Goal: Book appointment/travel/reservation: Book appointment/travel/reservation

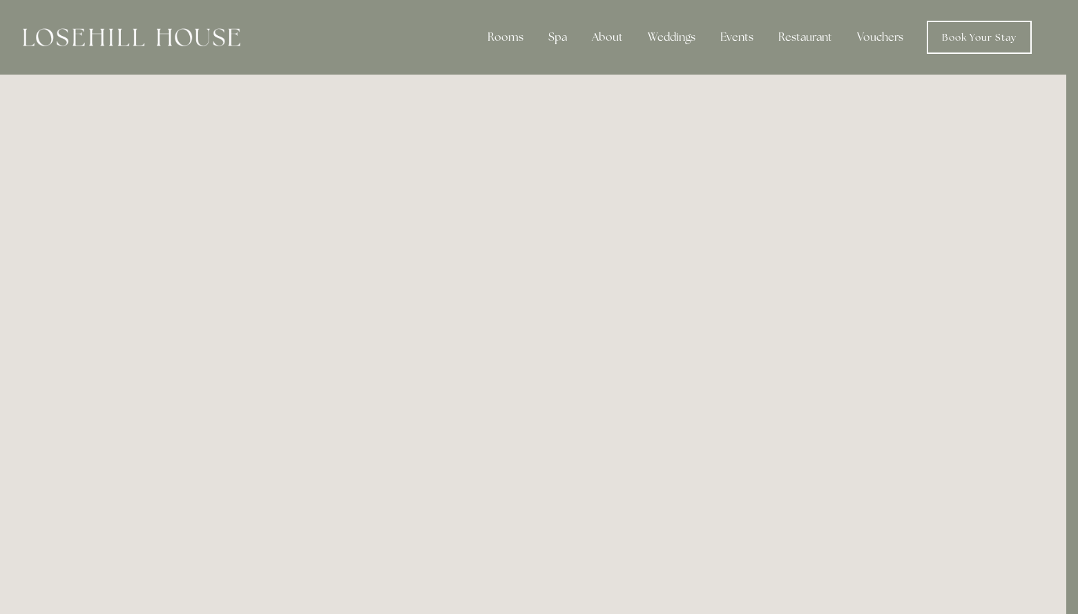
scroll to position [0, 12]
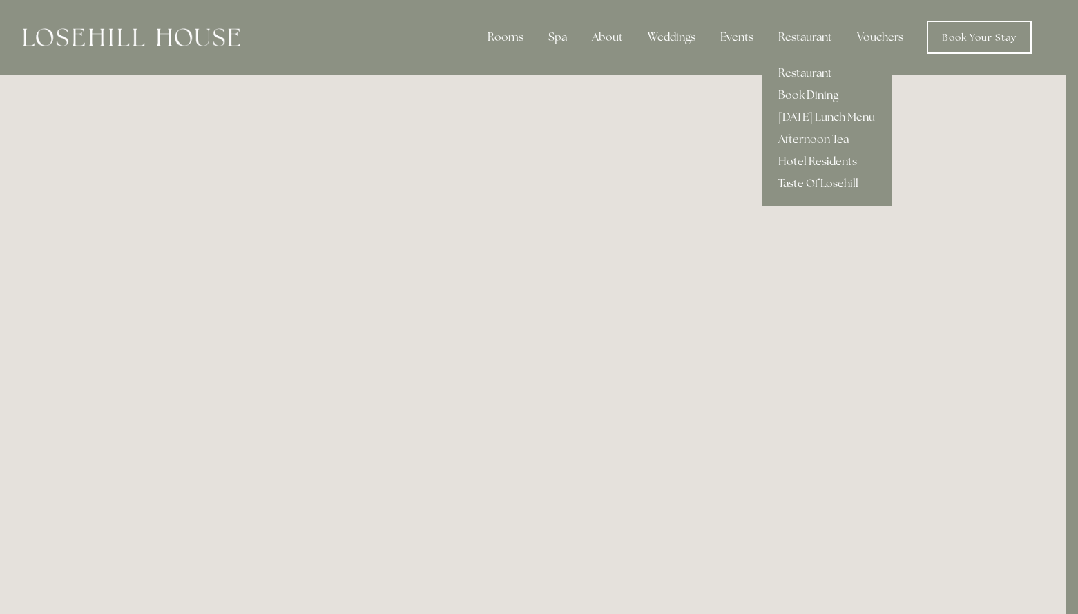
click at [809, 179] on link "Taste Of Losehill" at bounding box center [826, 184] width 130 height 22
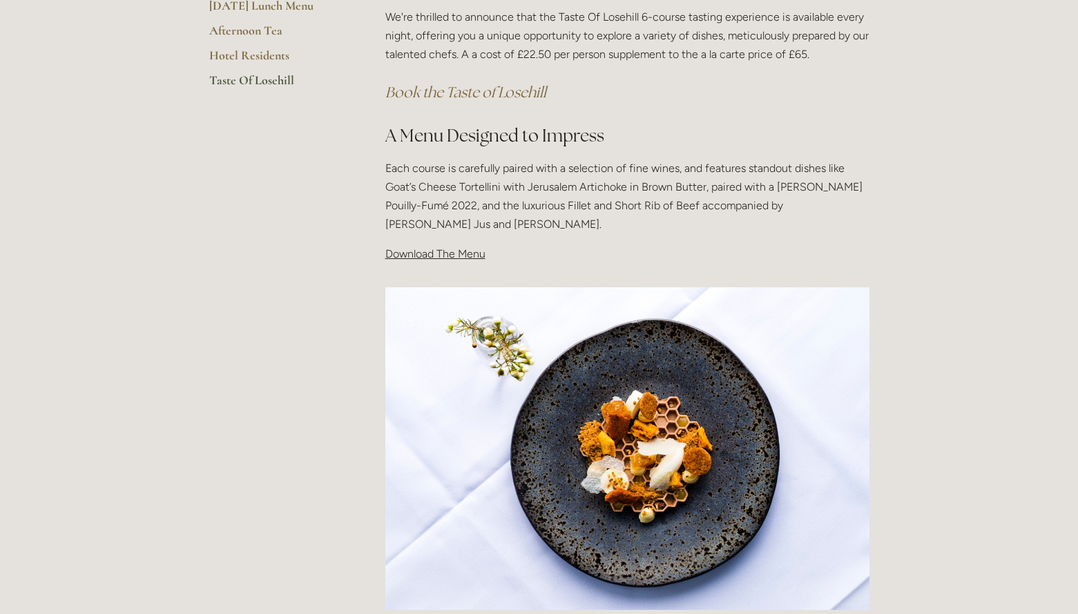
scroll to position [304, 0]
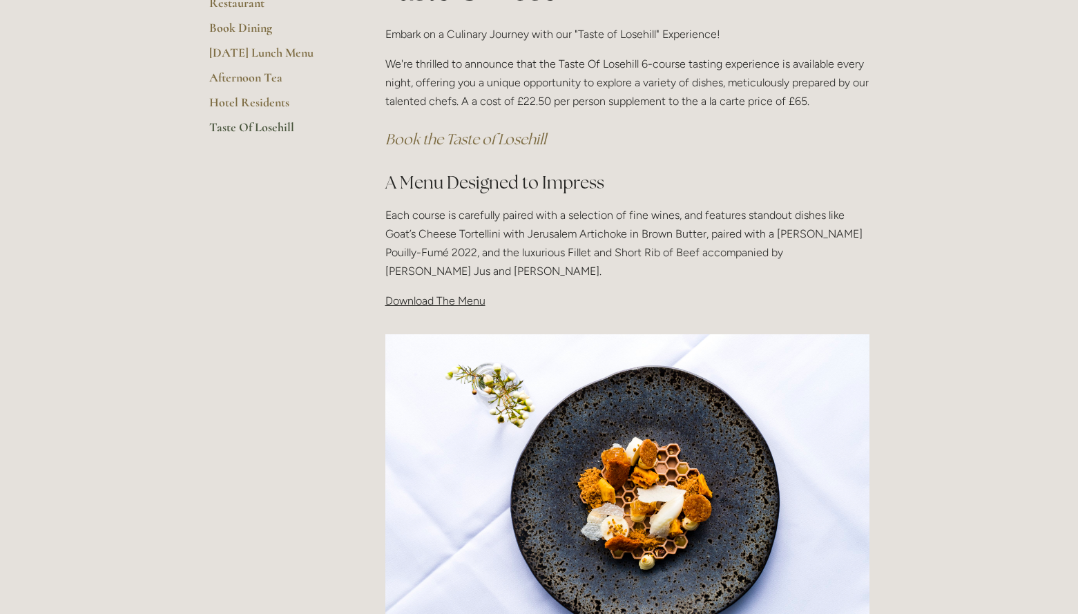
click at [447, 301] on span "Download The Menu" at bounding box center [435, 300] width 100 height 13
click at [425, 301] on span "Download The Menu" at bounding box center [435, 300] width 100 height 13
click at [468, 301] on span "Download The Menu" at bounding box center [435, 300] width 100 height 13
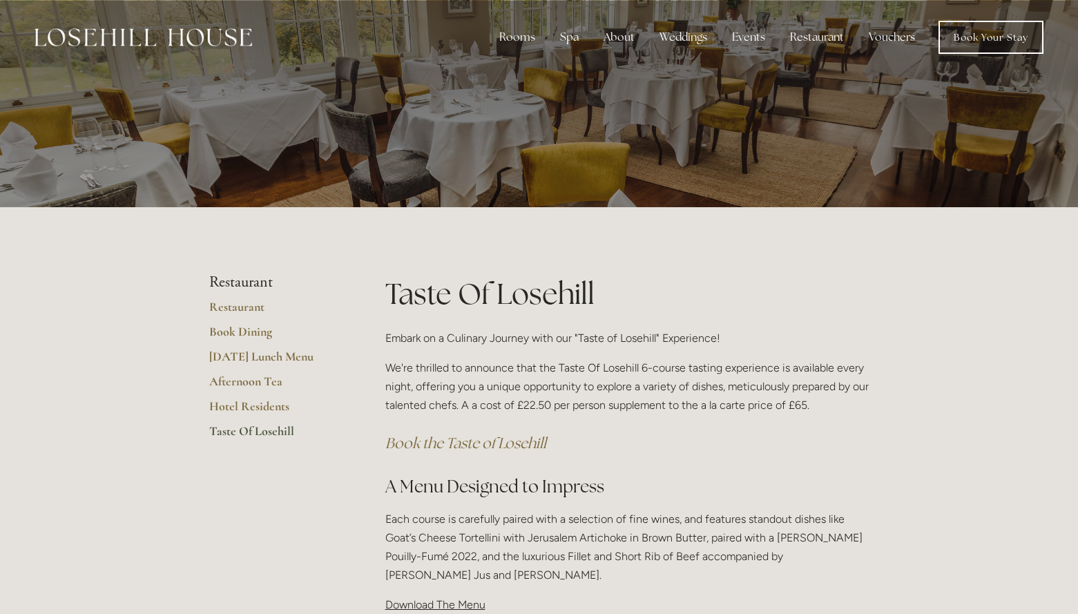
scroll to position [0, 0]
click at [251, 309] on link "Restaurant" at bounding box center [275, 311] width 132 height 25
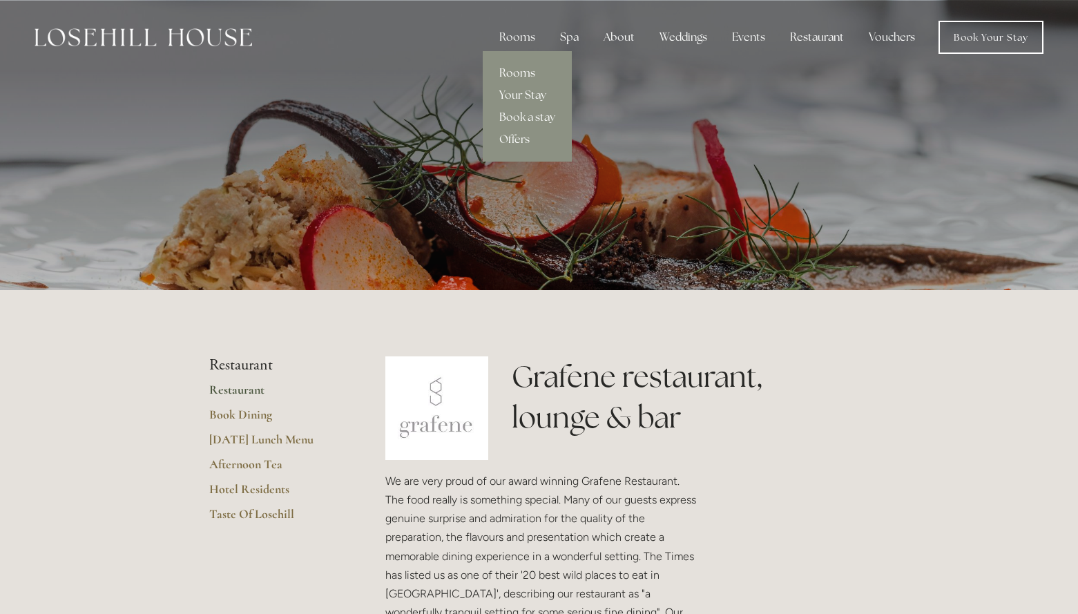
click at [526, 71] on link "Rooms" at bounding box center [527, 73] width 89 height 22
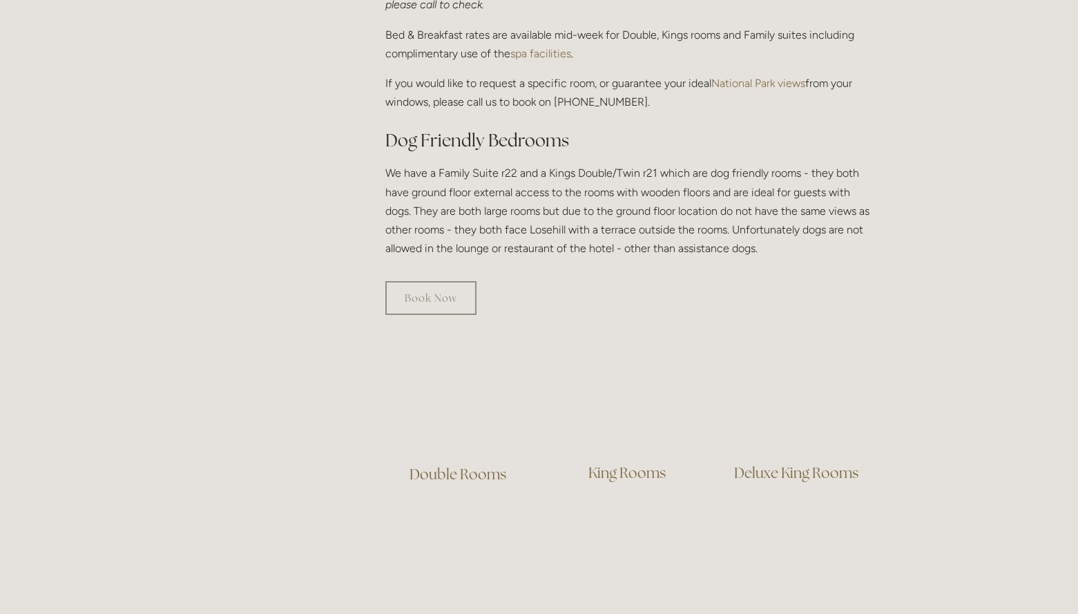
scroll to position [870, 0]
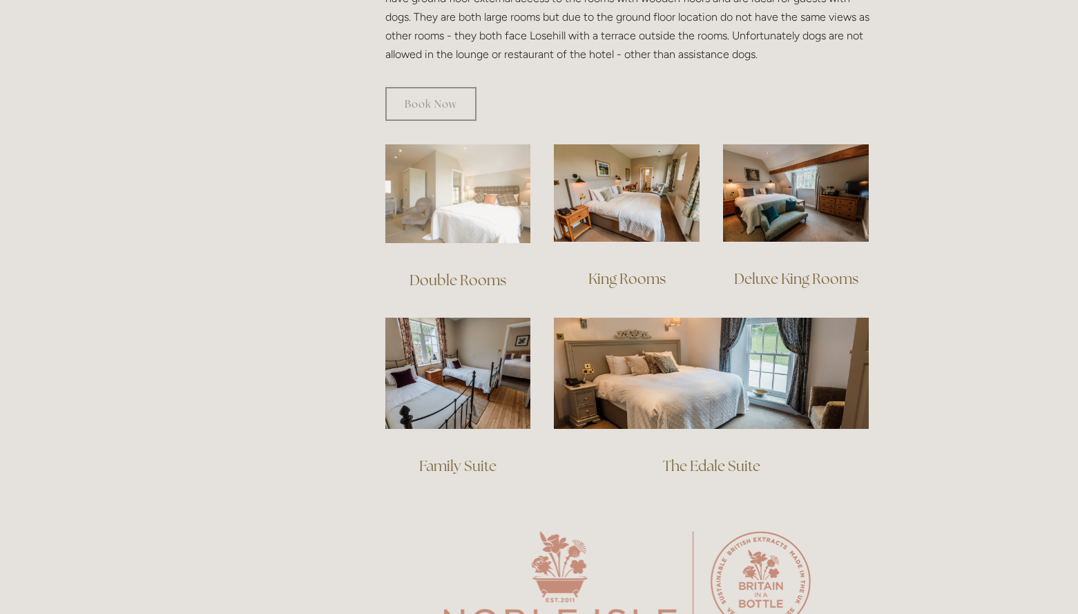
click at [482, 169] on img at bounding box center [458, 193] width 146 height 99
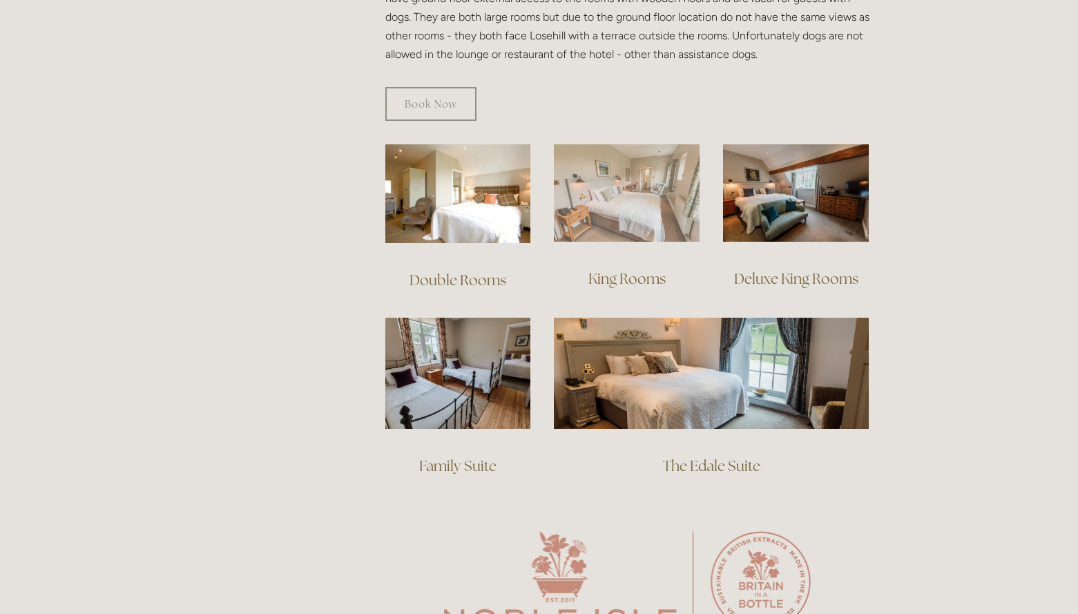
click at [630, 202] on img at bounding box center [627, 192] width 146 height 97
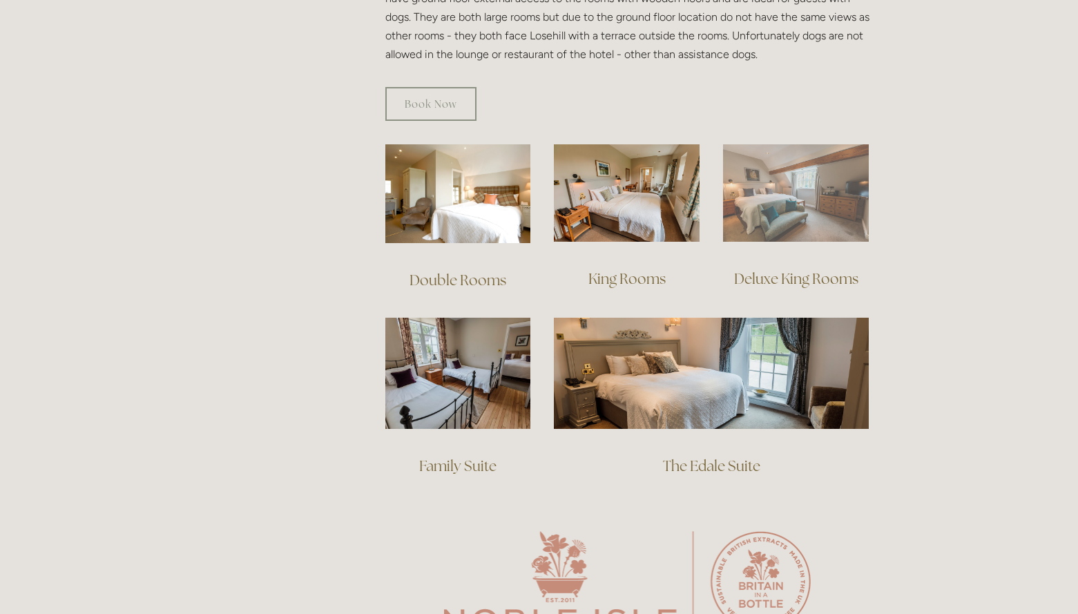
click at [815, 182] on img at bounding box center [796, 192] width 146 height 97
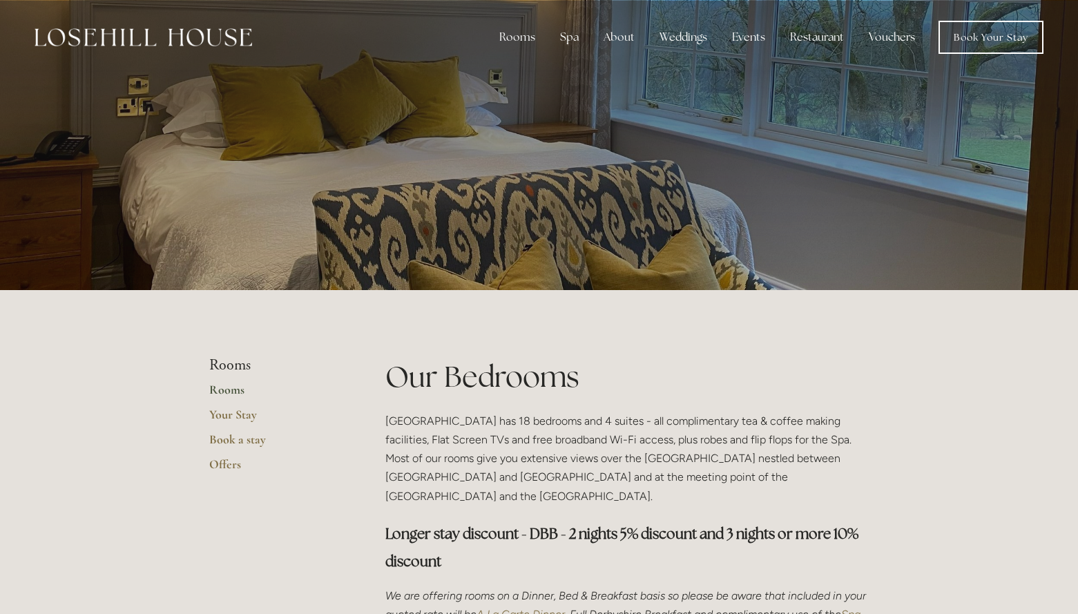
scroll to position [0, 0]
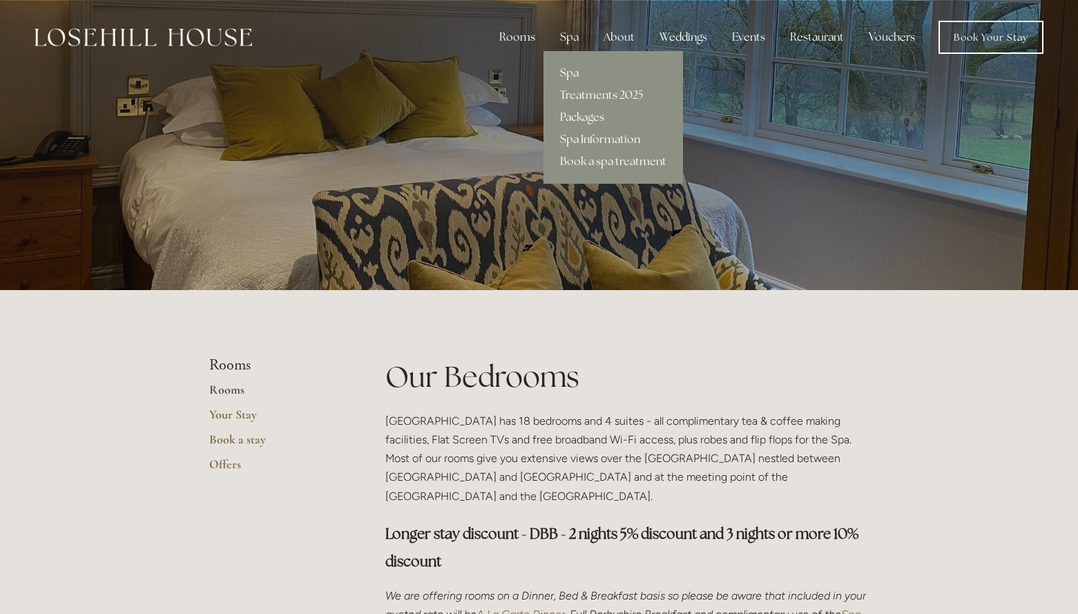
click at [581, 119] on link "Packages" at bounding box center [612, 117] width 139 height 22
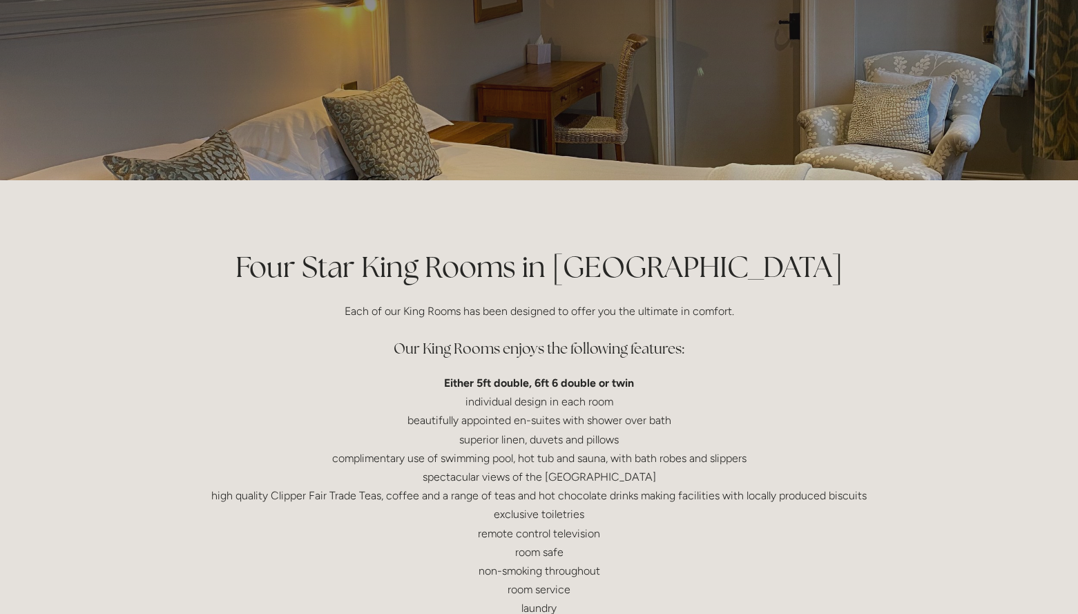
scroll to position [210, 0]
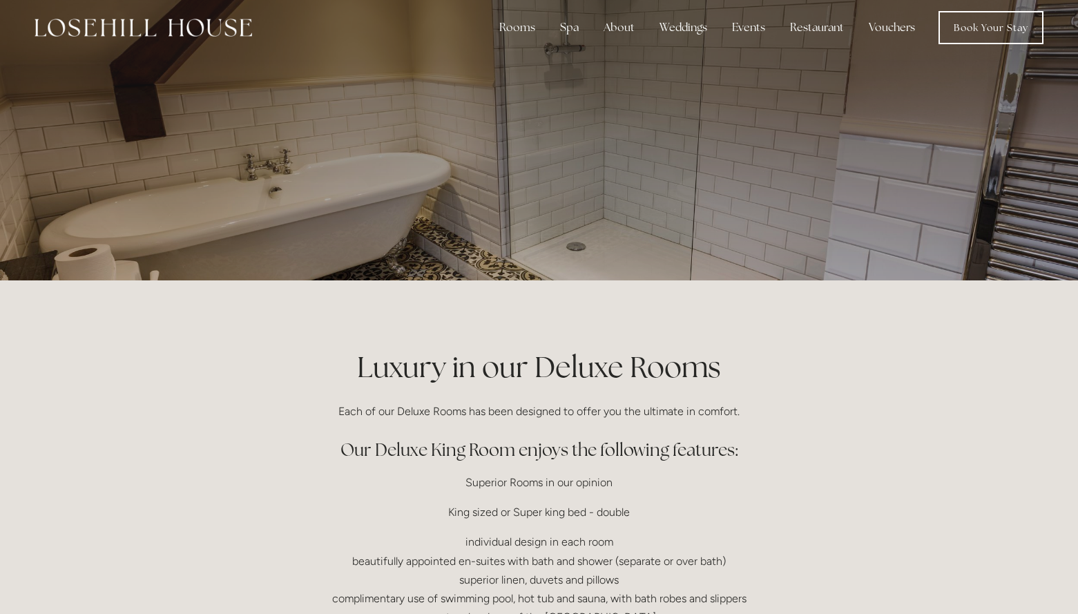
scroll to position [7, 0]
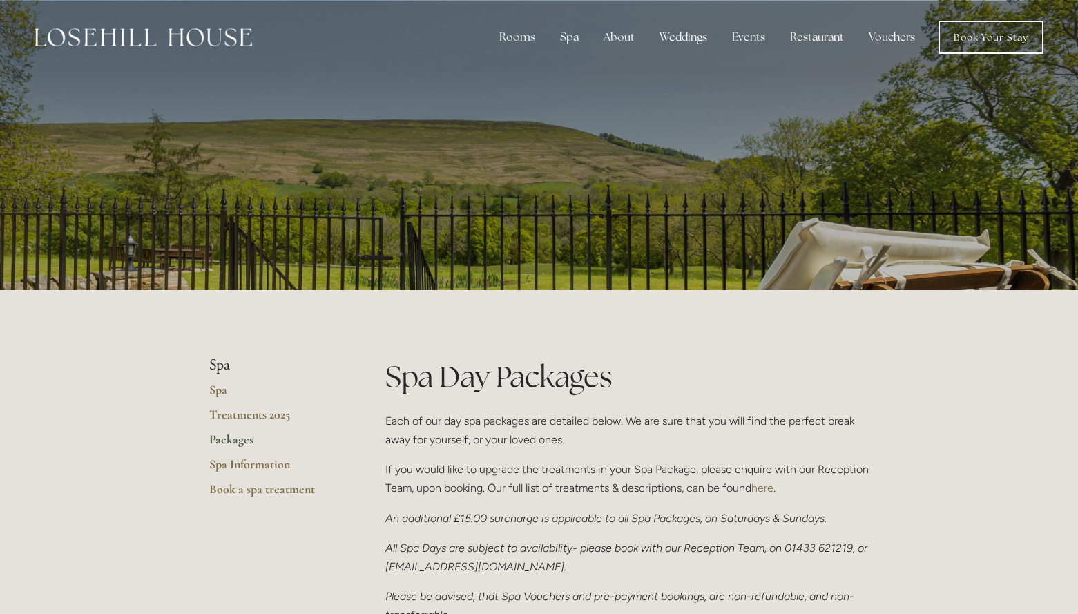
click at [770, 487] on link "here" at bounding box center [762, 487] width 22 height 13
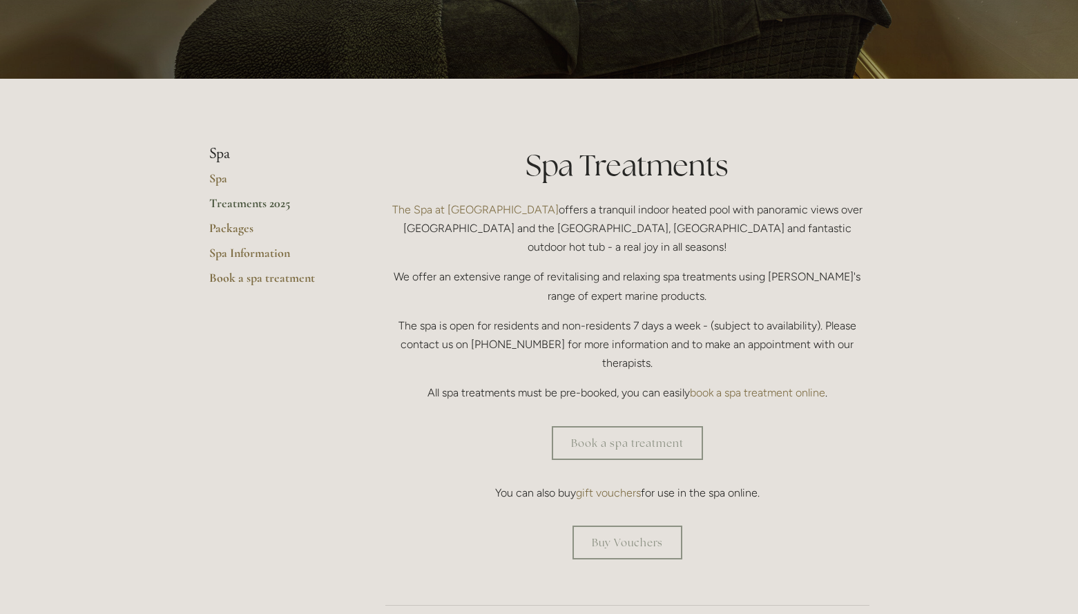
scroll to position [215, 0]
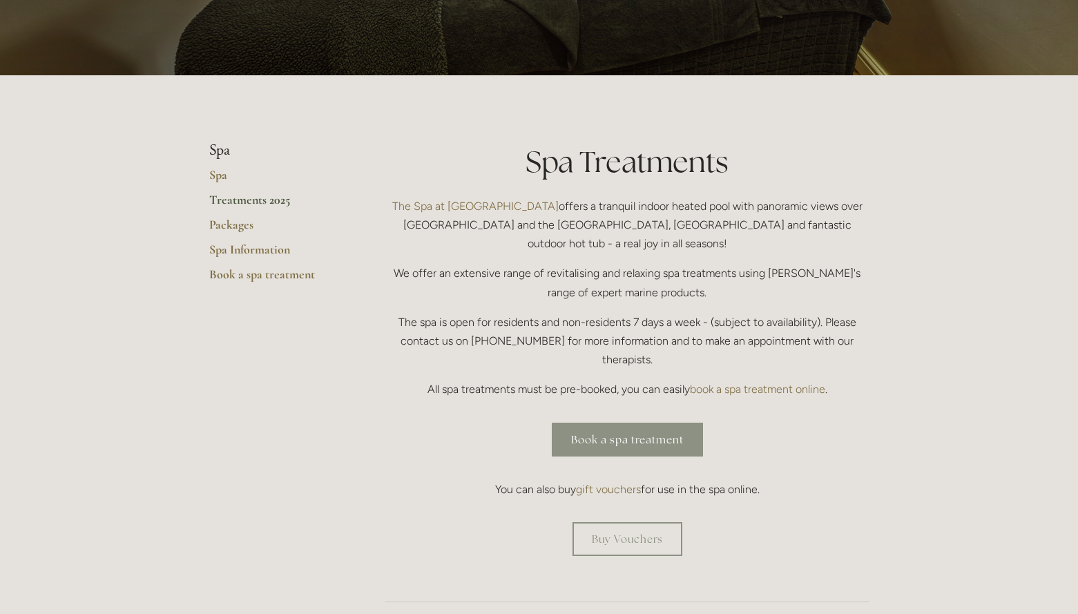
click at [627, 422] on link "Book a spa treatment" at bounding box center [627, 439] width 151 height 34
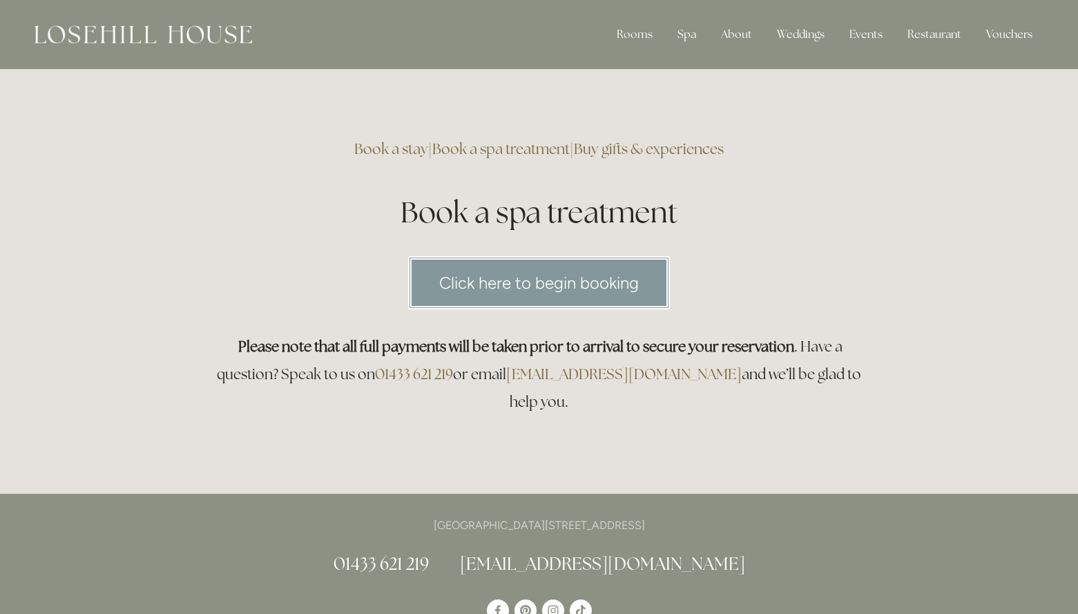
click at [574, 284] on link "Click here to begin booking" at bounding box center [539, 282] width 262 height 53
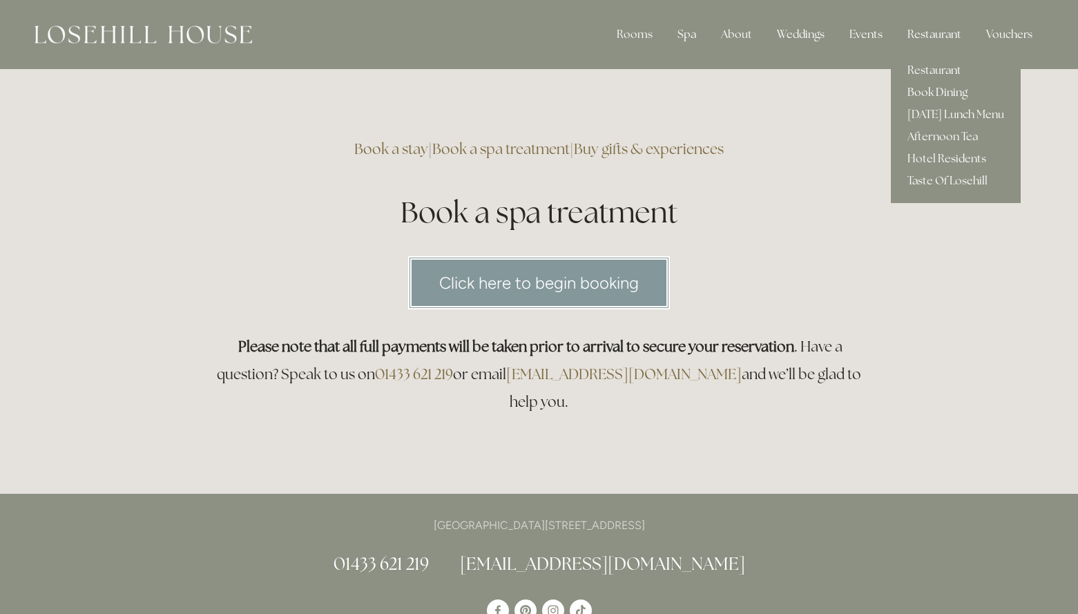
click at [942, 94] on link "Book Dining" at bounding box center [955, 92] width 130 height 22
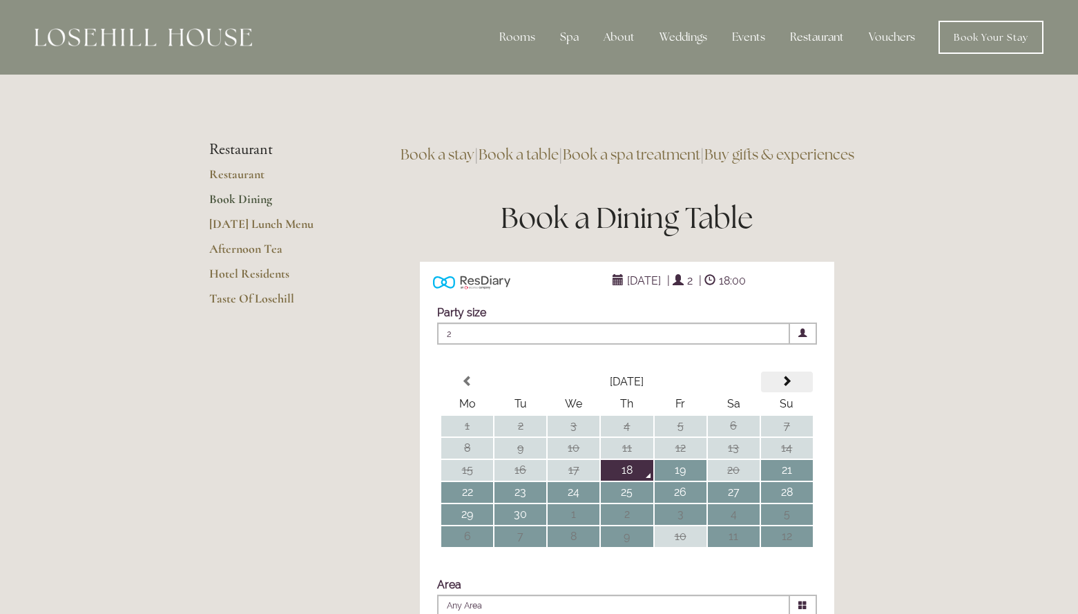
click at [789, 387] on span at bounding box center [786, 381] width 11 height 11
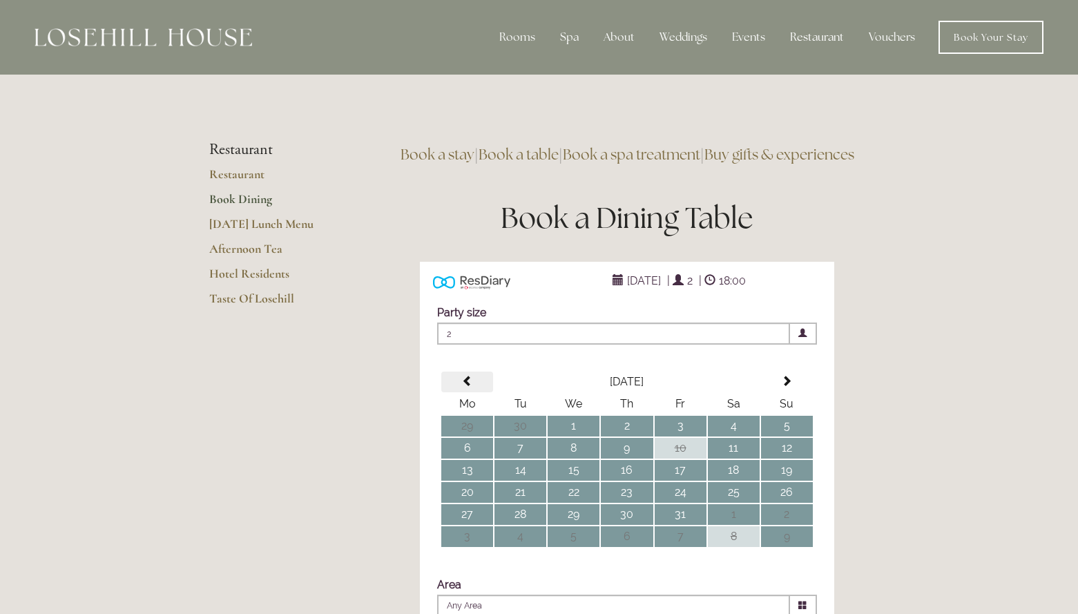
click at [462, 387] on span at bounding box center [467, 381] width 11 height 11
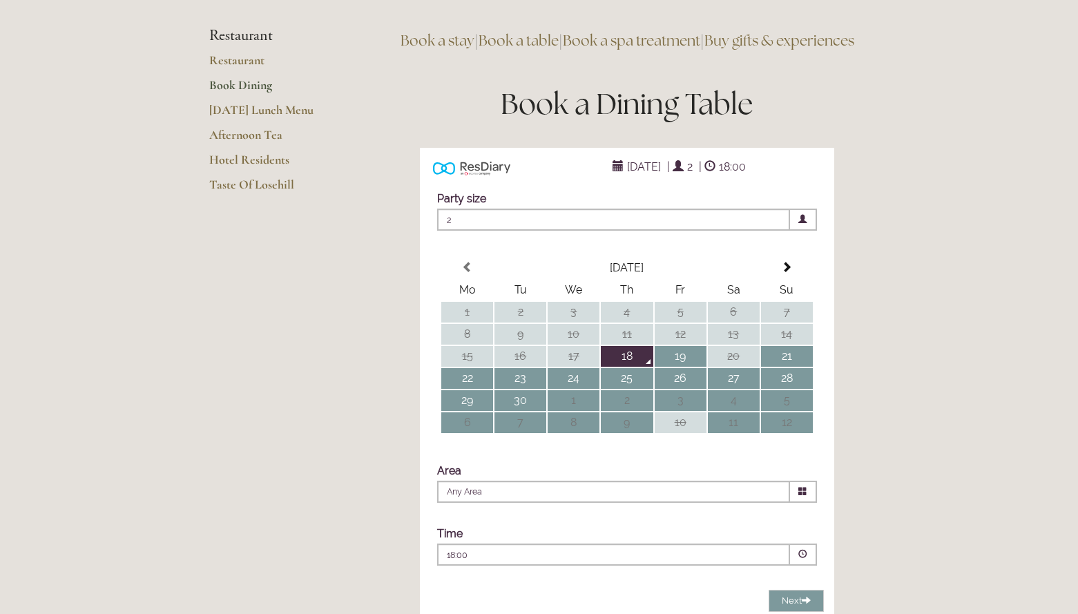
scroll to position [115, 0]
click at [792, 277] on th at bounding box center [787, 267] width 52 height 21
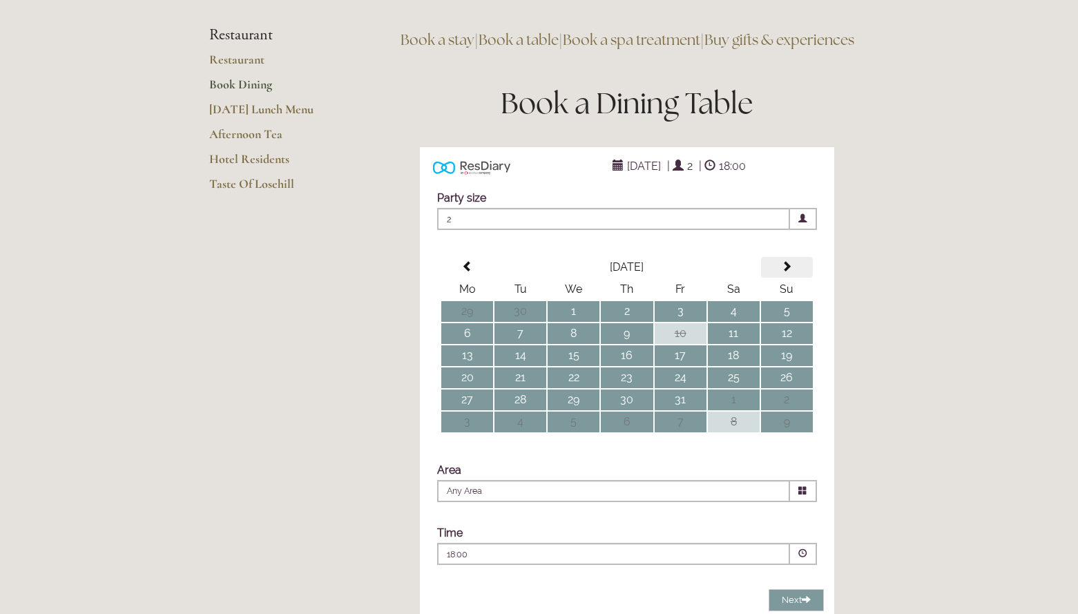
click at [792, 277] on th at bounding box center [787, 267] width 52 height 21
click at [743, 322] on td "1" at bounding box center [734, 311] width 52 height 21
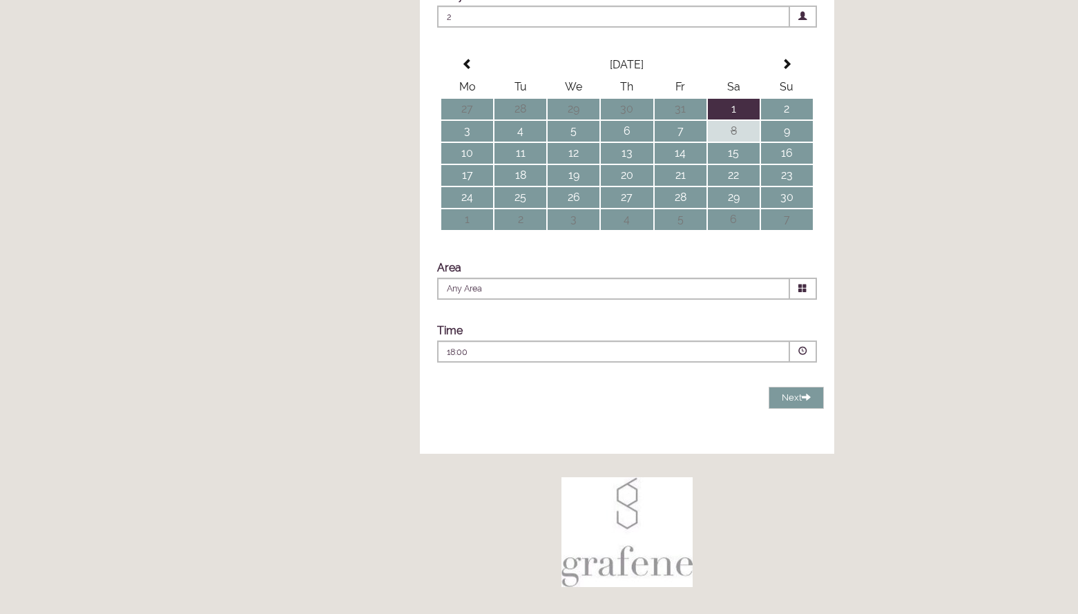
scroll to position [319, 0]
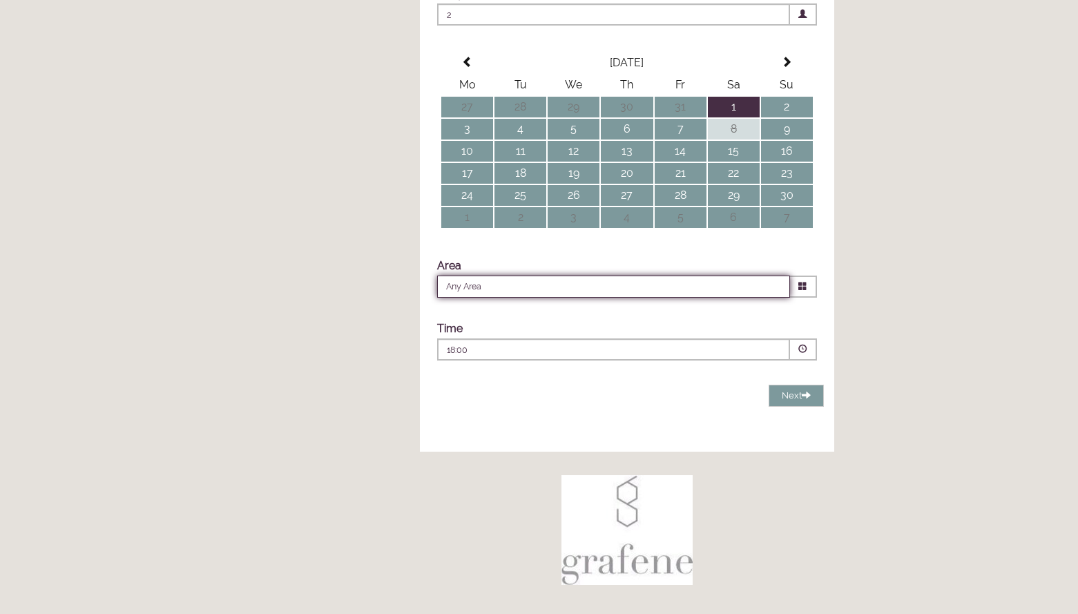
click at [712, 298] on input "Any Area" at bounding box center [613, 286] width 353 height 22
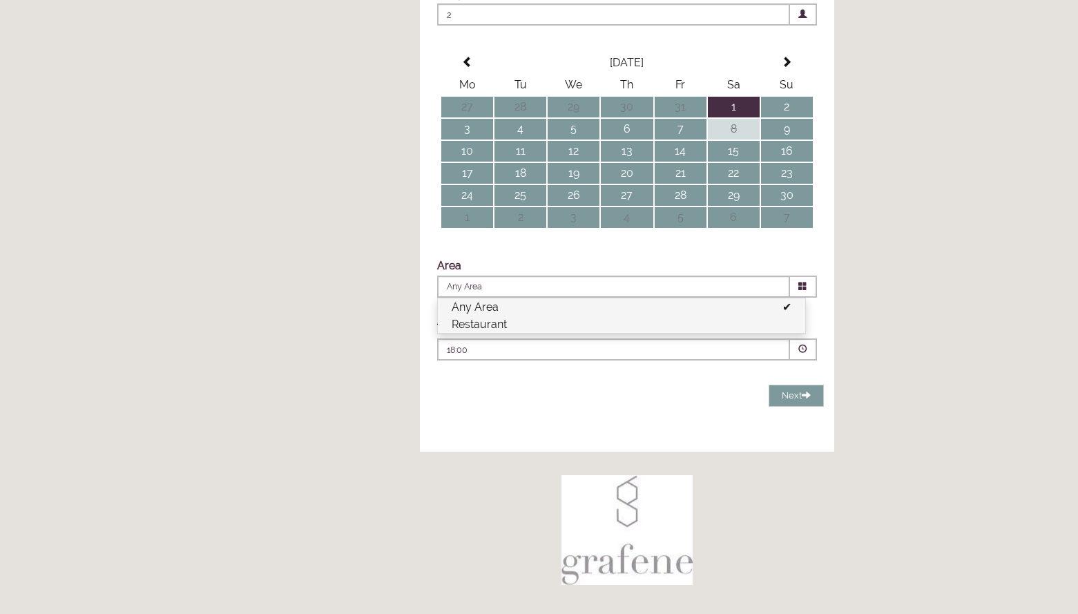
click at [514, 333] on li "Restaurant" at bounding box center [621, 323] width 367 height 17
type input "Restaurant"
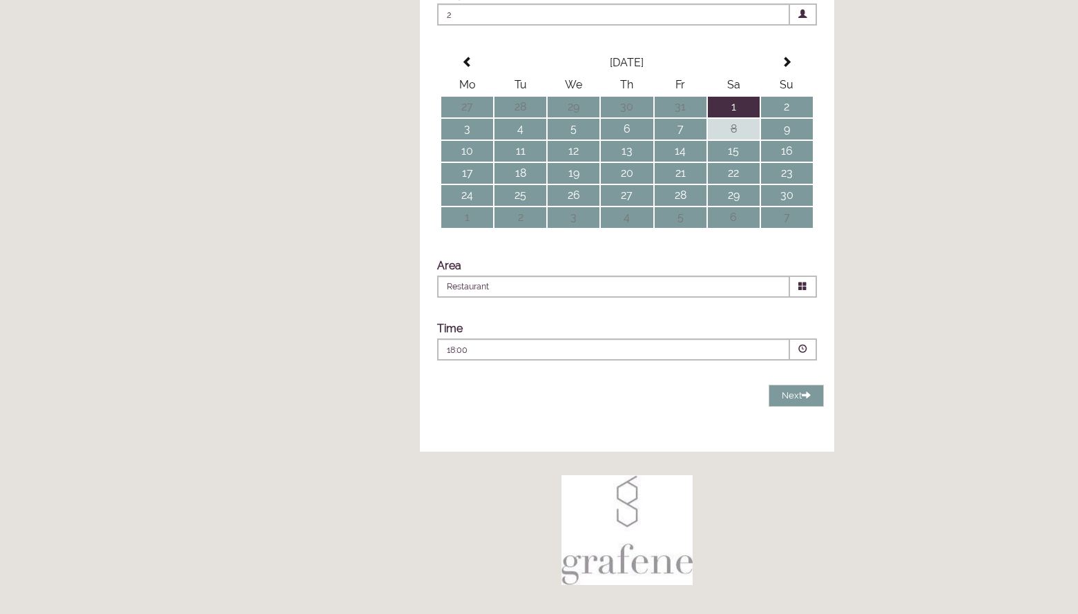
click at [511, 362] on div "18:00 Combined Shape Join Standby List" at bounding box center [613, 353] width 333 height 19
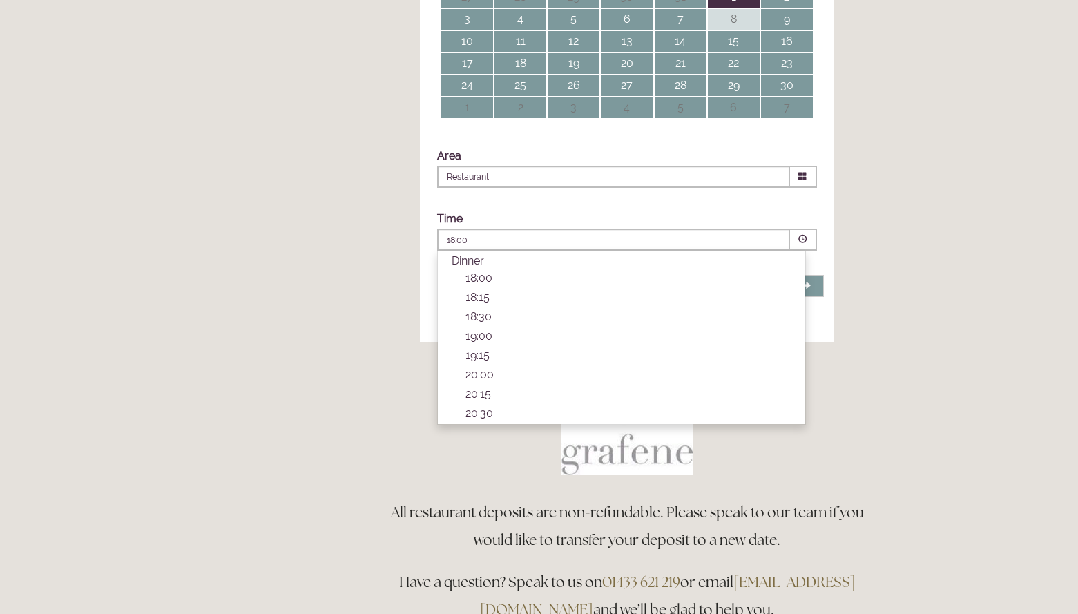
scroll to position [430, 0]
click at [481, 322] on p "18:30" at bounding box center [628, 315] width 326 height 13
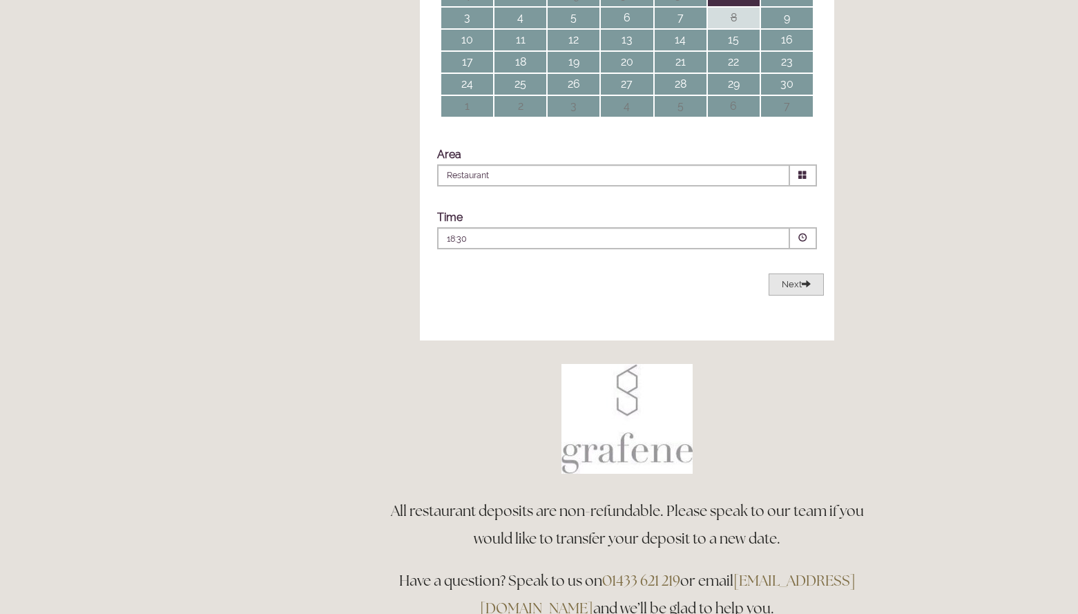
click at [799, 289] on span "Next" at bounding box center [795, 284] width 29 height 10
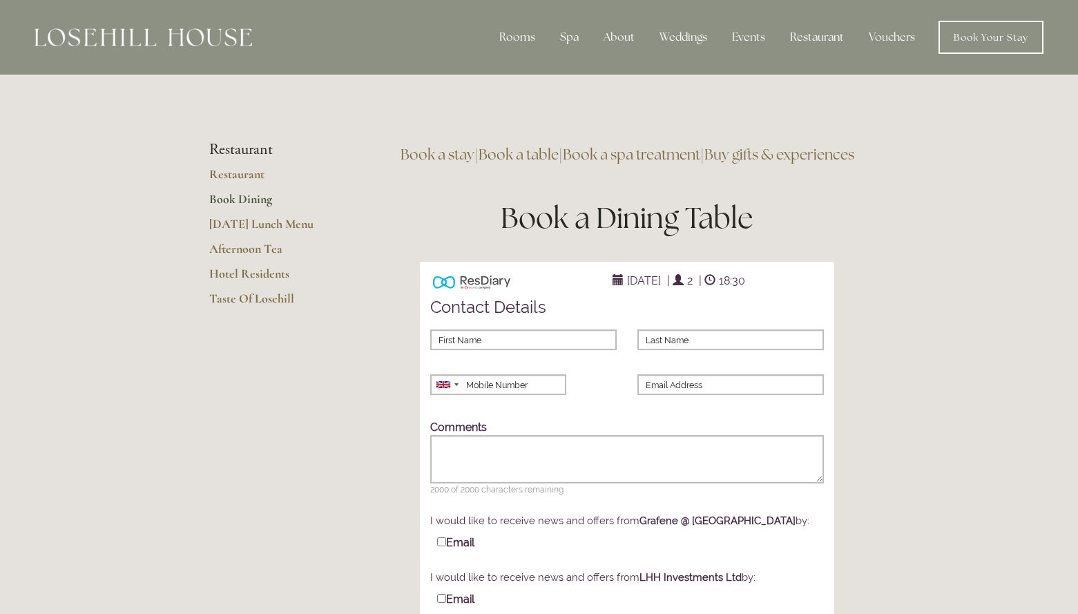
scroll to position [0, 0]
click at [244, 177] on link "Restaurant" at bounding box center [275, 178] width 132 height 25
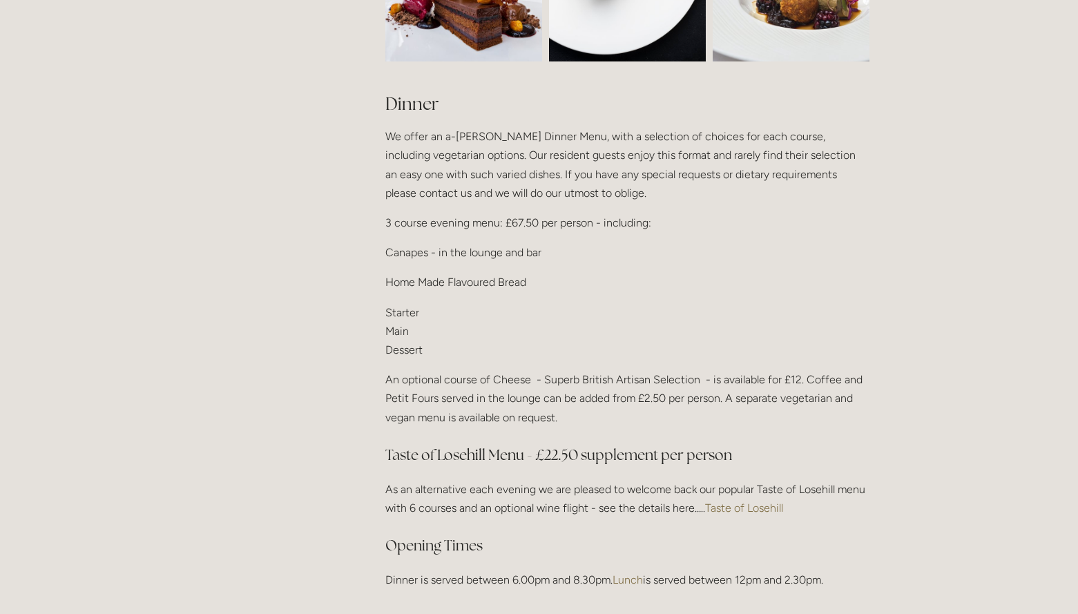
scroll to position [1588, 0]
click at [736, 501] on link "Taste of Losehill" at bounding box center [744, 507] width 78 height 13
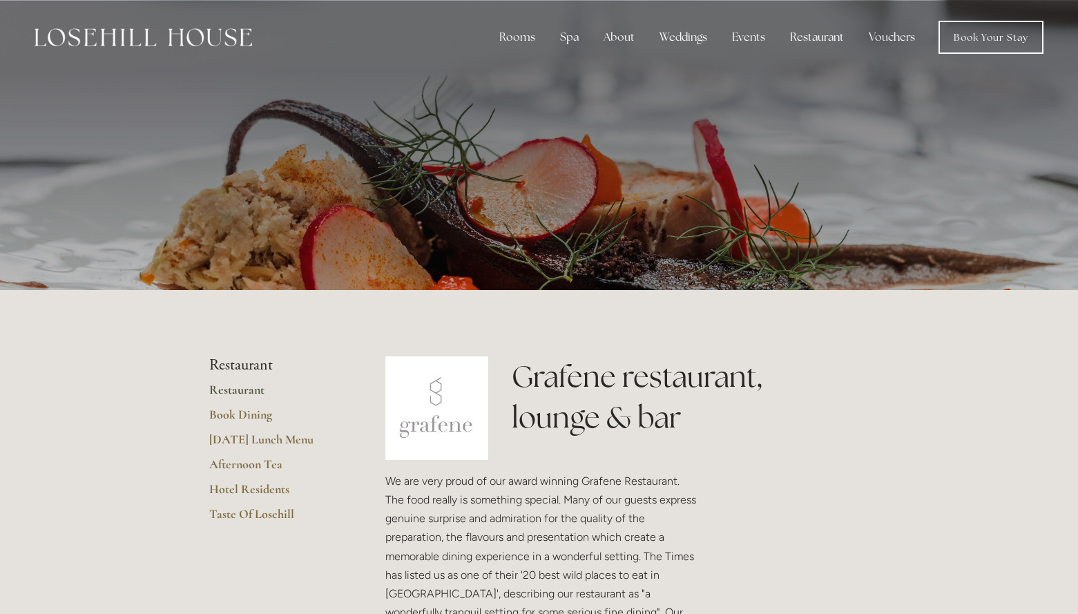
scroll to position [0, 0]
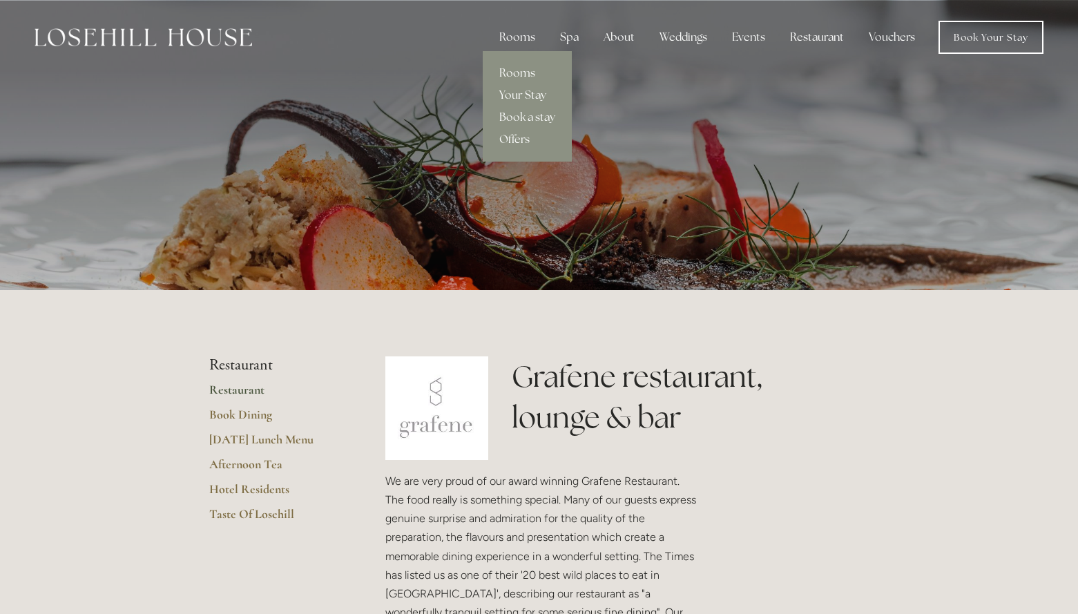
click at [525, 40] on div "Rooms" at bounding box center [517, 37] width 58 height 28
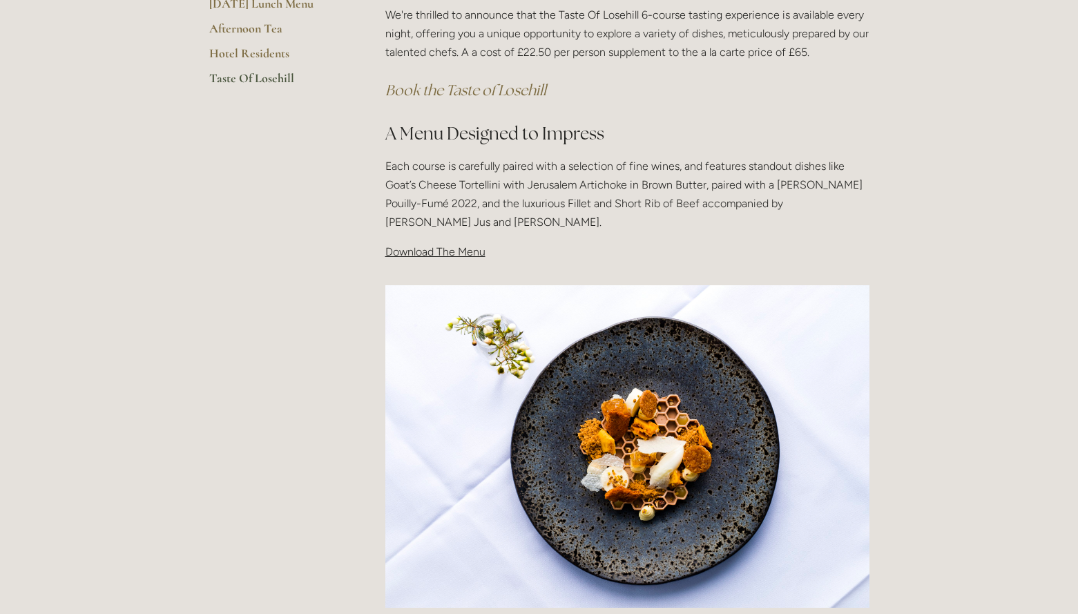
scroll to position [306, 0]
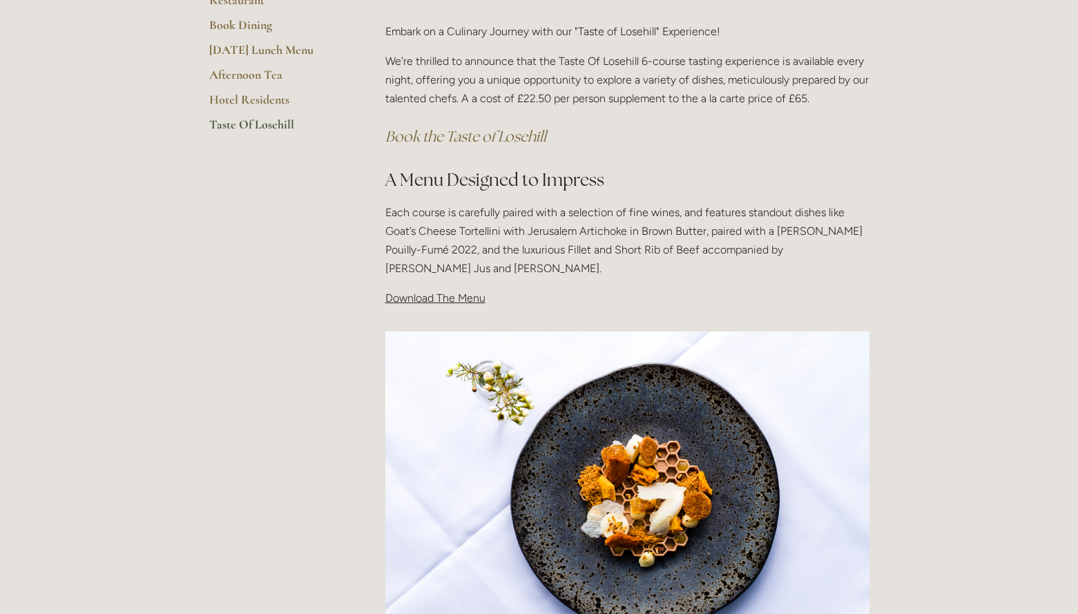
click at [456, 298] on span "Download The Menu" at bounding box center [435, 297] width 100 height 13
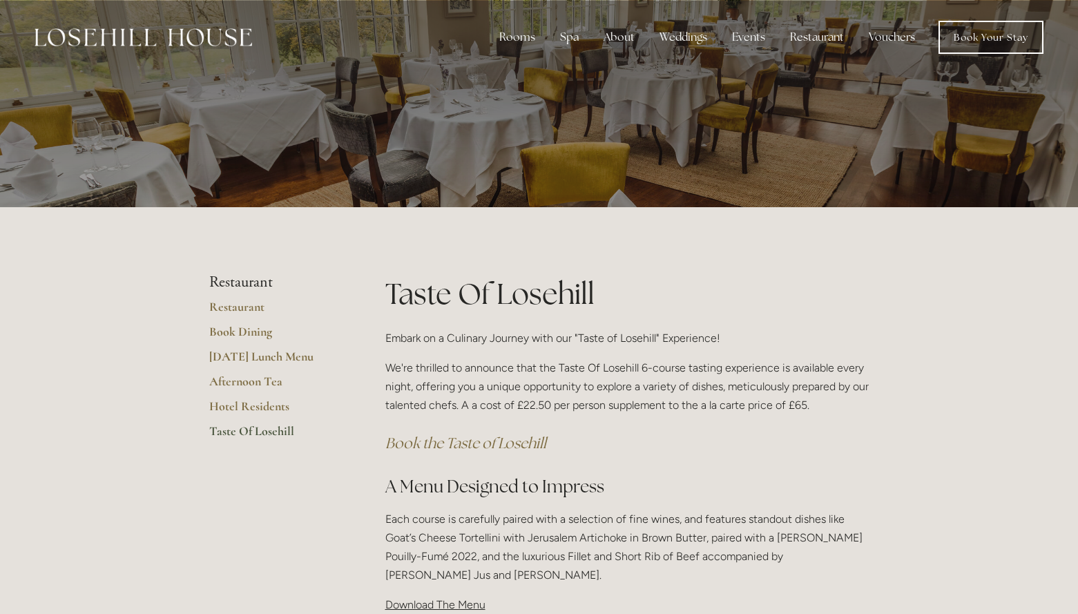
scroll to position [0, 0]
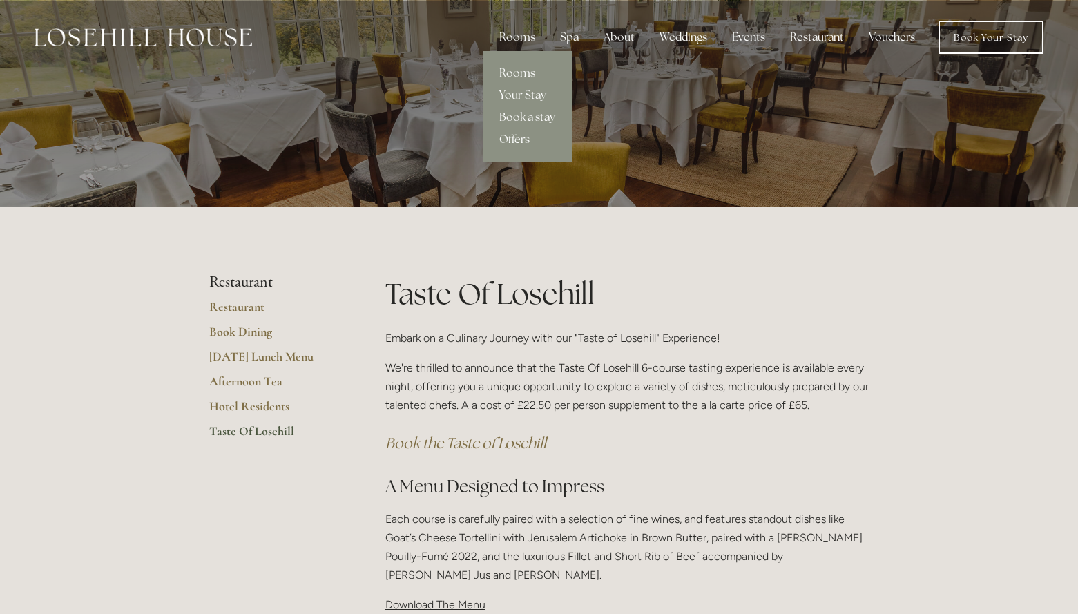
click at [530, 117] on link "Book a stay" at bounding box center [527, 117] width 89 height 22
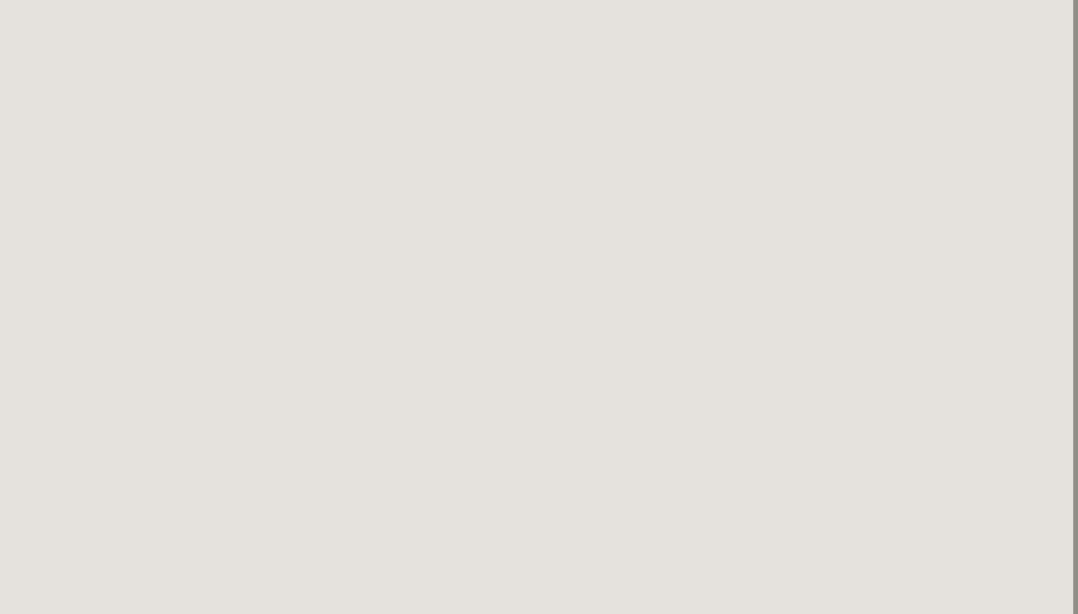
scroll to position [75, 5]
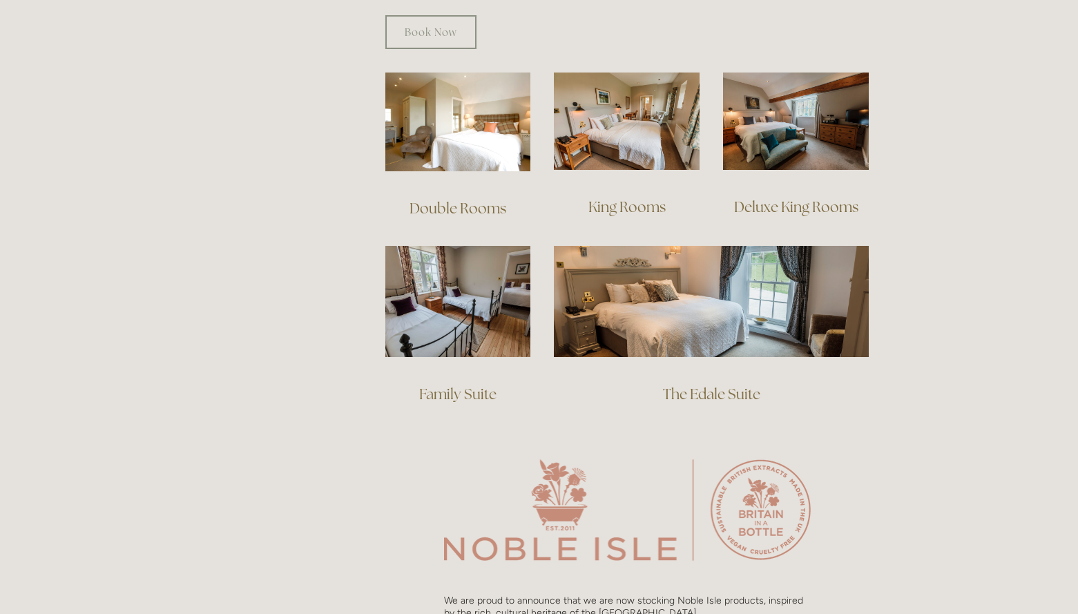
scroll to position [957, 0]
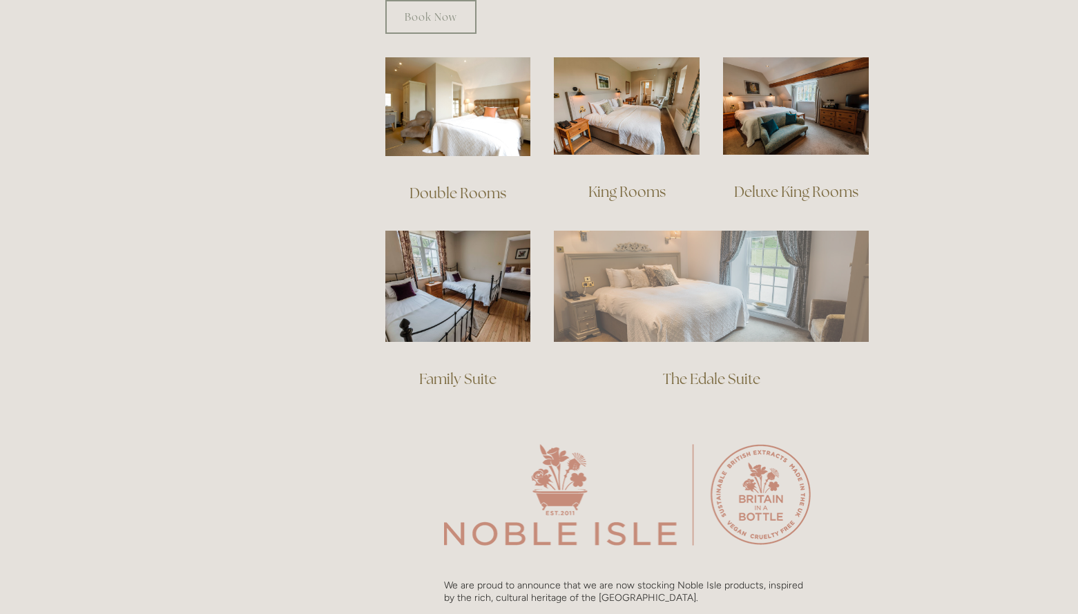
click at [671, 262] on img at bounding box center [711, 286] width 315 height 110
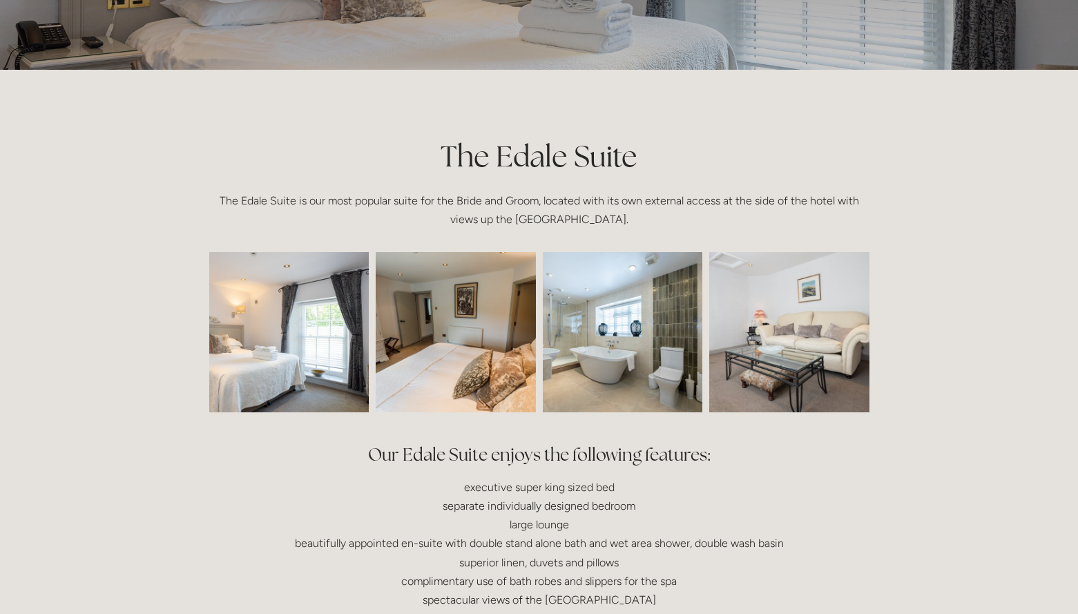
scroll to position [219, 0]
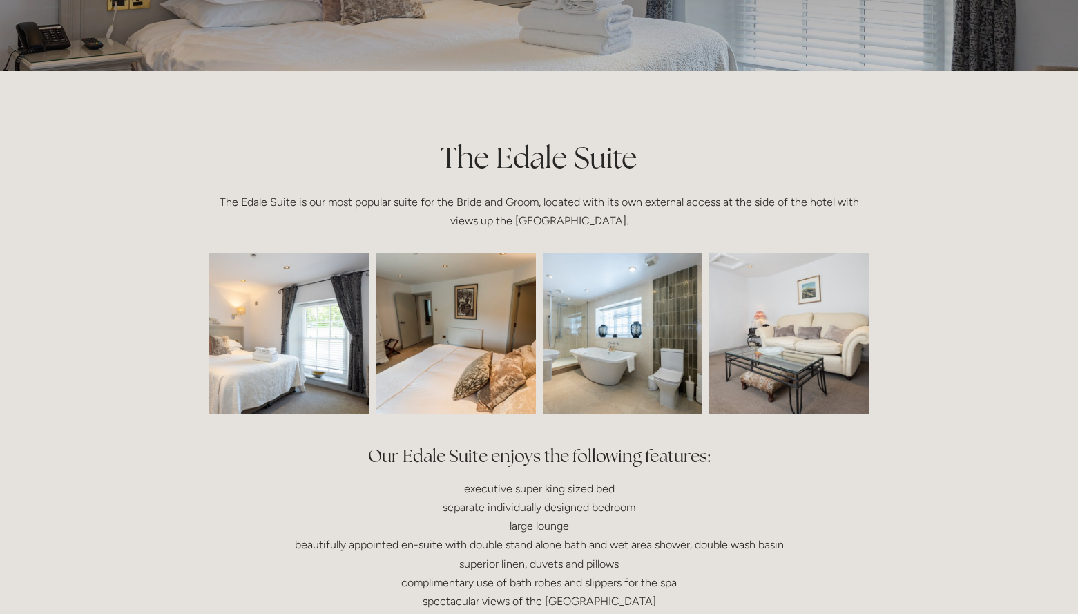
click at [320, 351] on img at bounding box center [257, 333] width 240 height 160
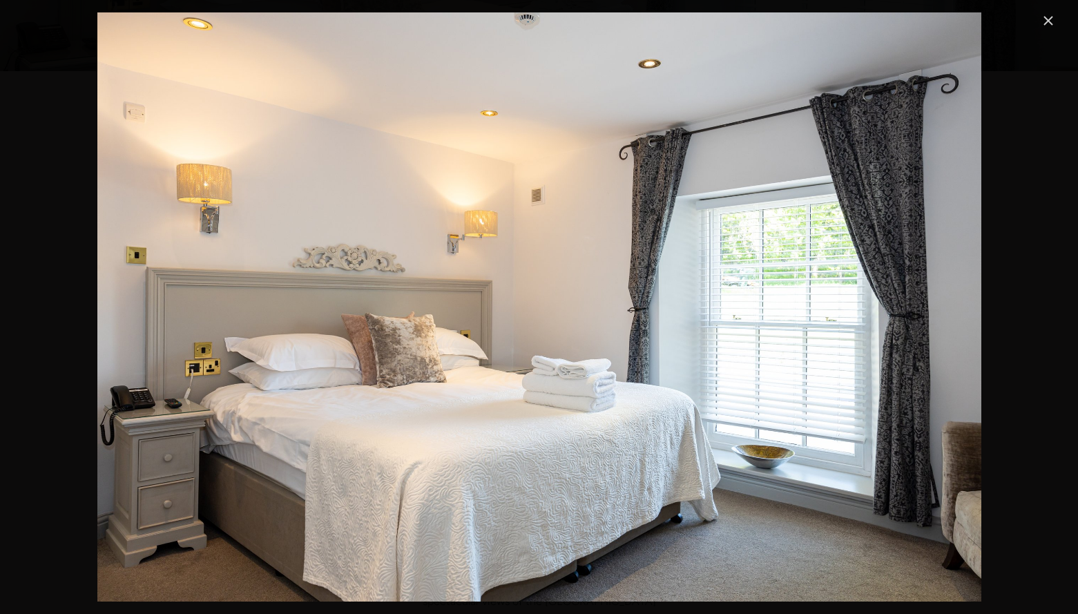
click at [1049, 21] on link "Close" at bounding box center [1048, 20] width 17 height 17
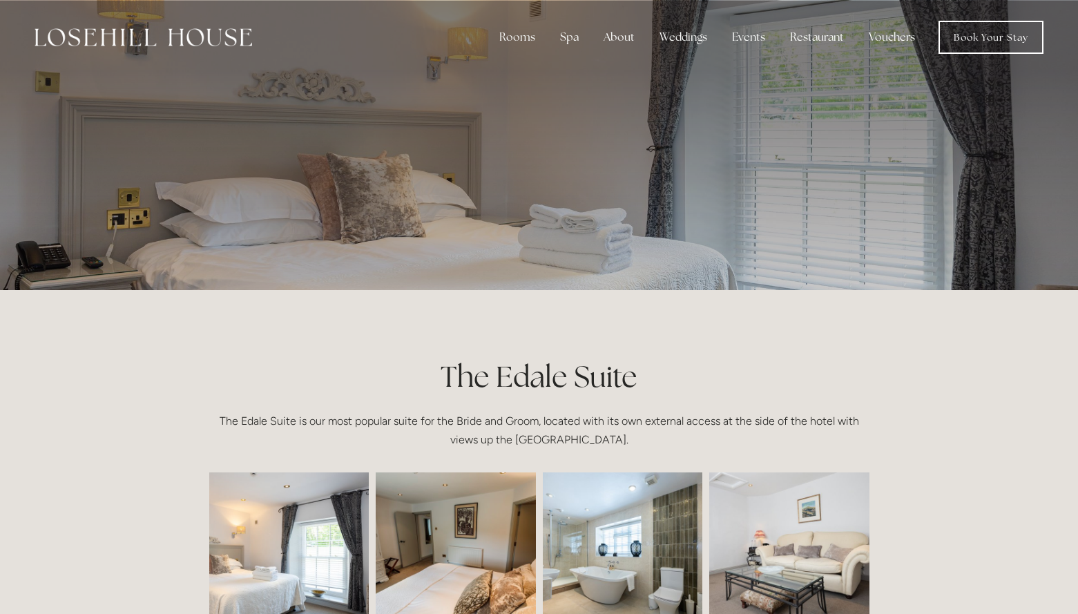
scroll to position [0, 0]
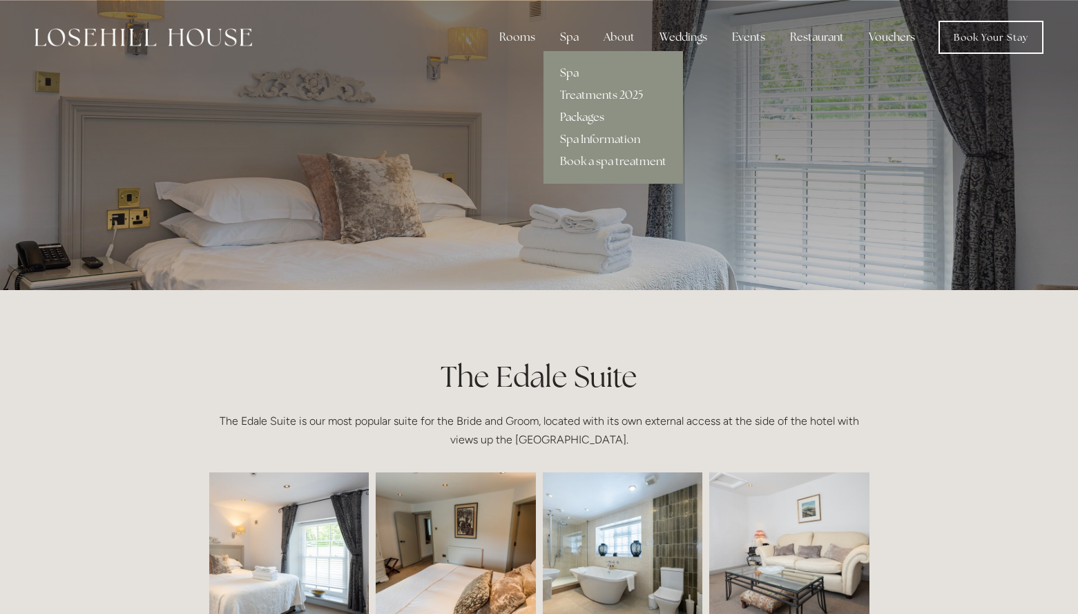
click at [585, 119] on link "Packages" at bounding box center [612, 117] width 139 height 22
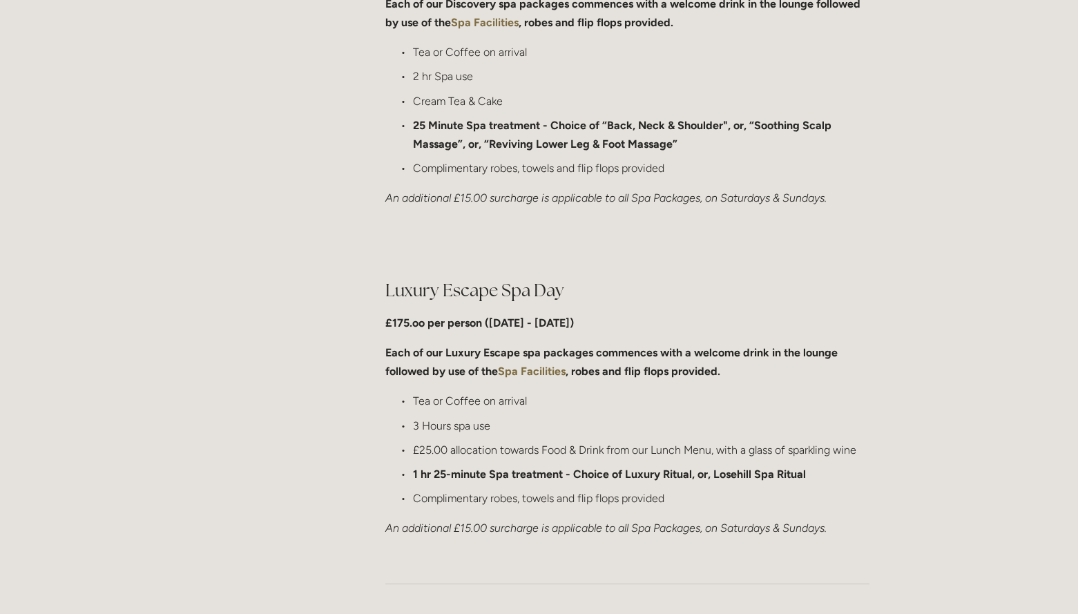
scroll to position [1204, 0]
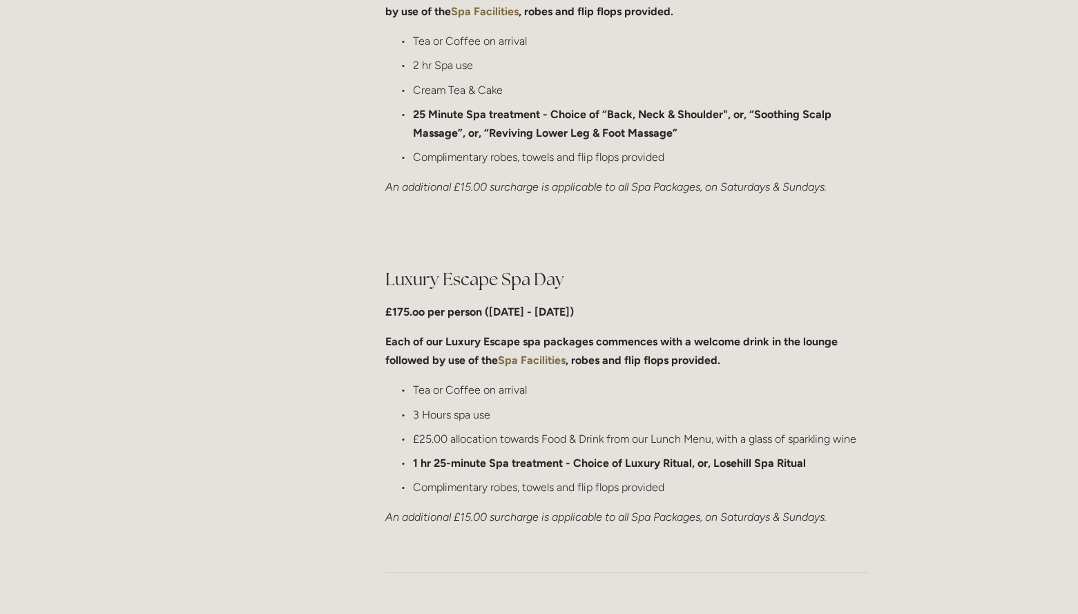
click at [605, 380] on p "Tea or Coffee on arrival" at bounding box center [641, 389] width 456 height 19
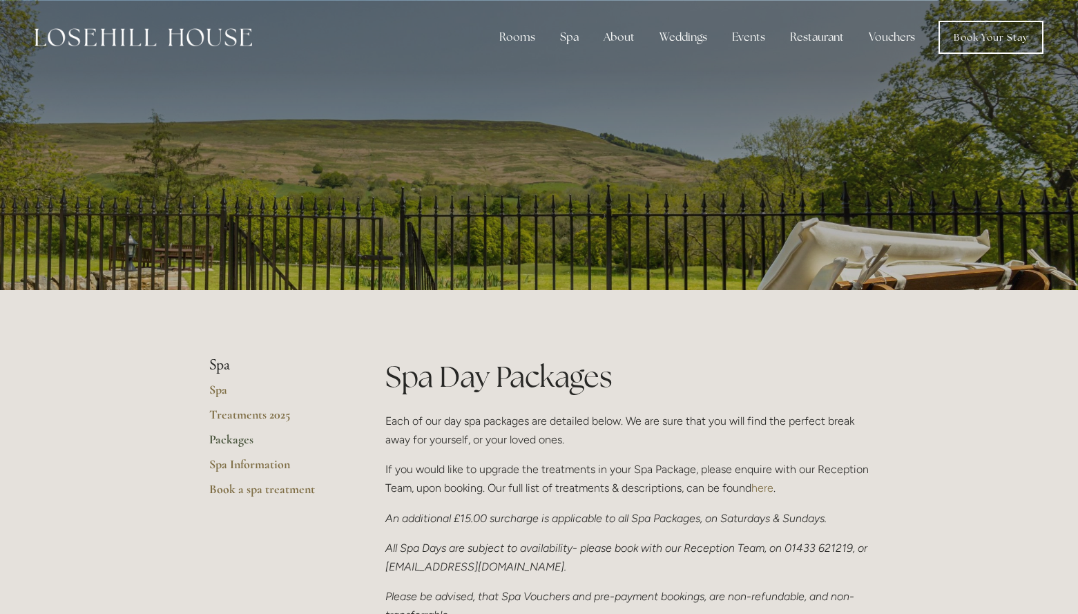
scroll to position [0, 0]
click at [233, 415] on link "Treatments 2025" at bounding box center [275, 419] width 132 height 25
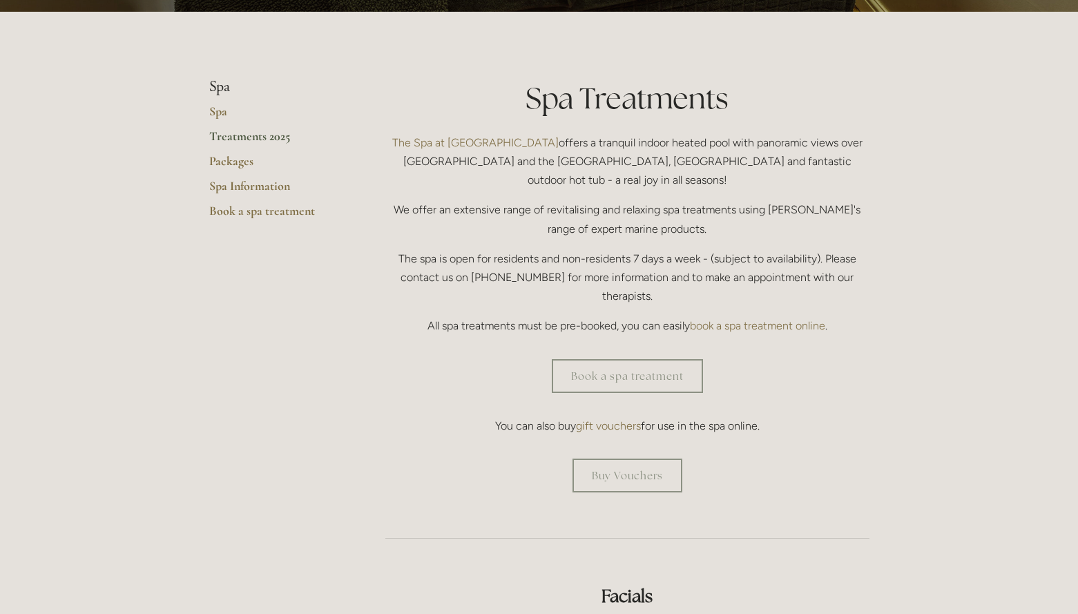
scroll to position [313, 0]
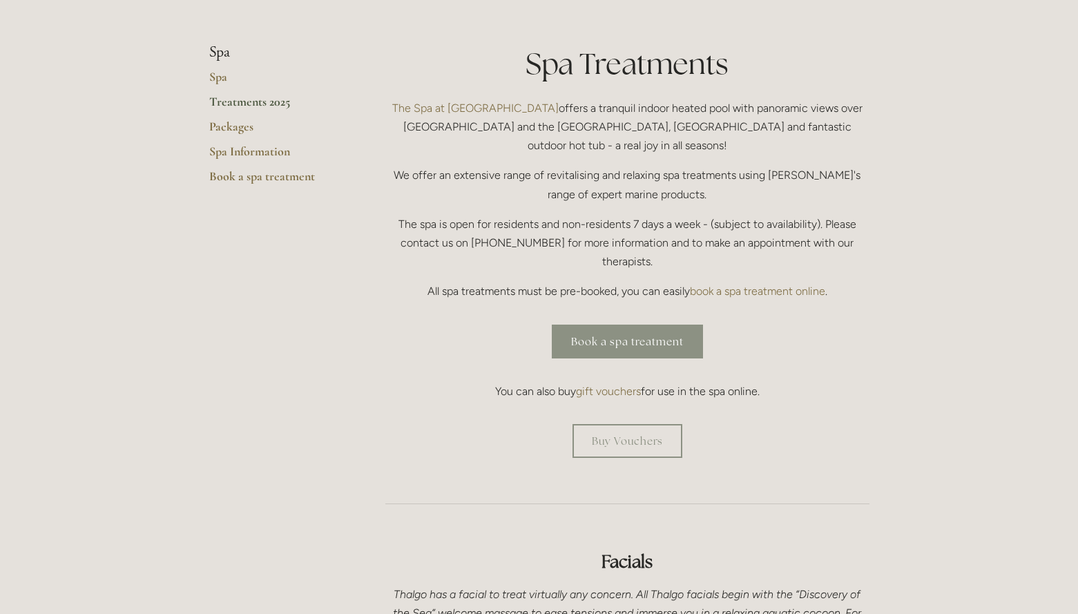
click at [643, 324] on link "Book a spa treatment" at bounding box center [627, 341] width 151 height 34
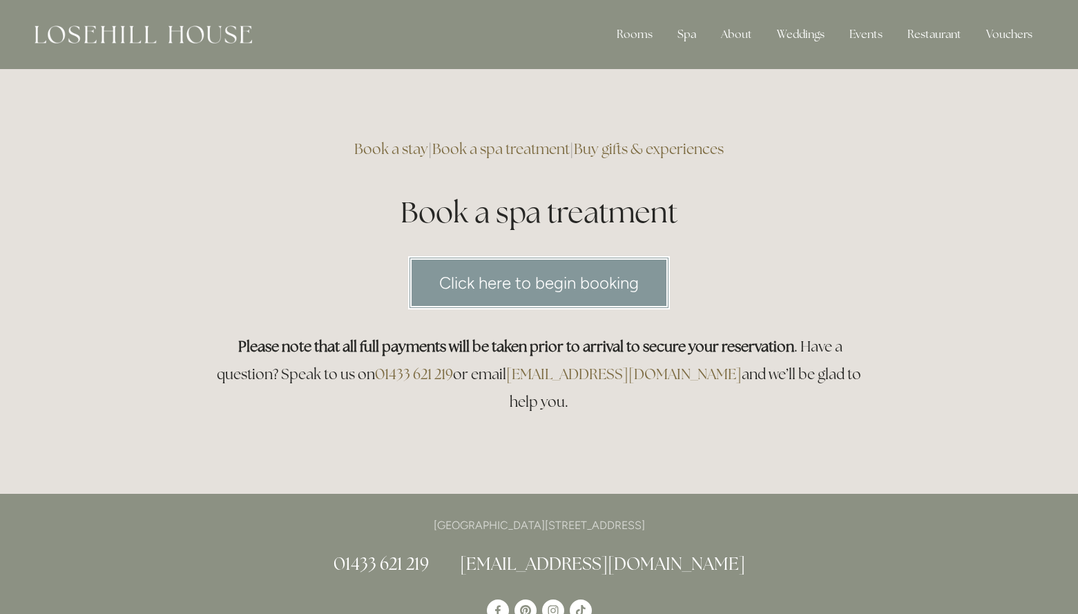
click at [583, 293] on link "Click here to begin booking" at bounding box center [539, 282] width 262 height 53
